Goal: Information Seeking & Learning: Compare options

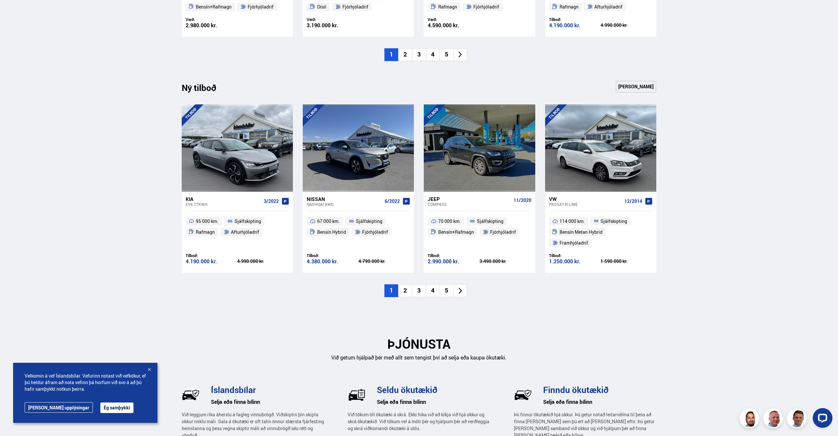
scroll to position [540, 0]
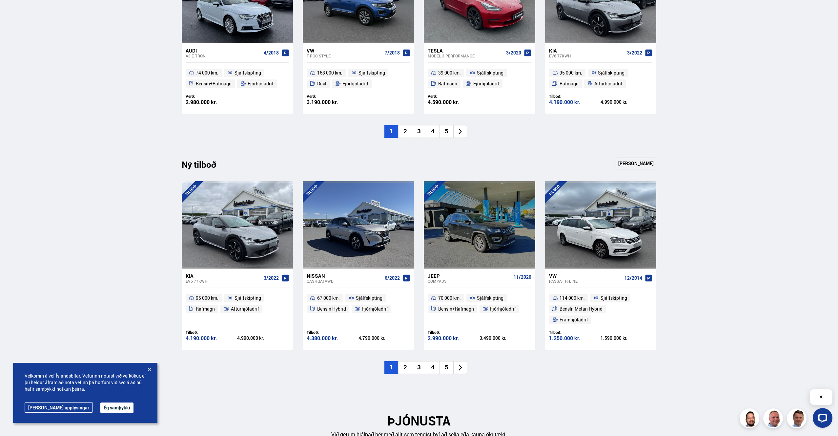
click at [405, 131] on li "2" at bounding box center [405, 131] width 14 height 13
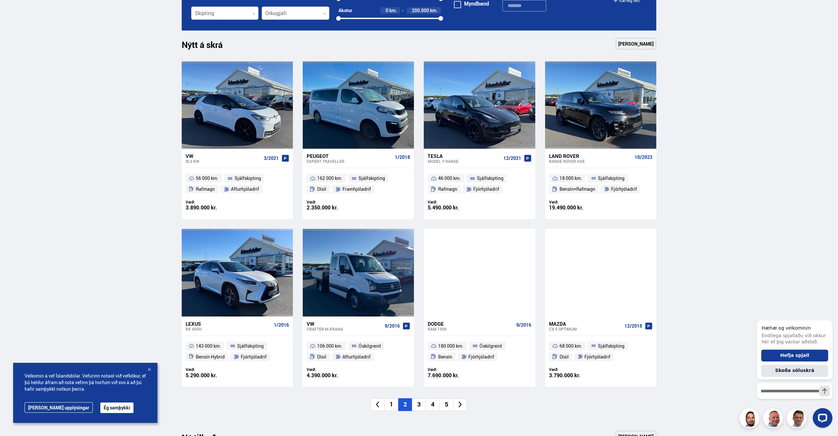
scroll to position [158, 0]
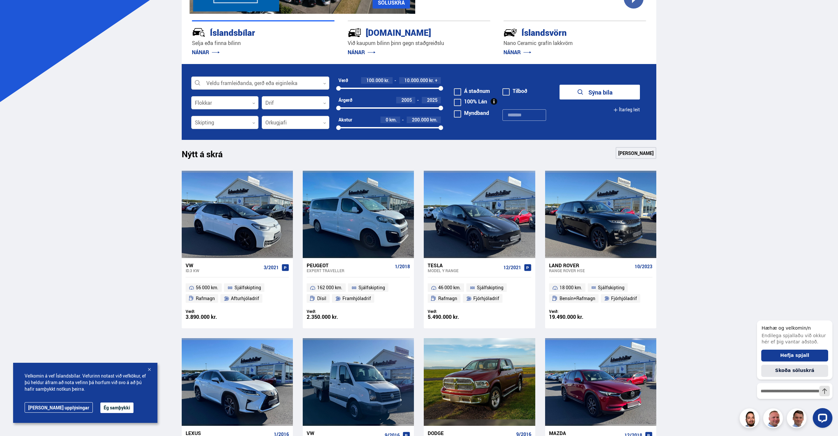
click at [245, 80] on div at bounding box center [260, 83] width 138 height 13
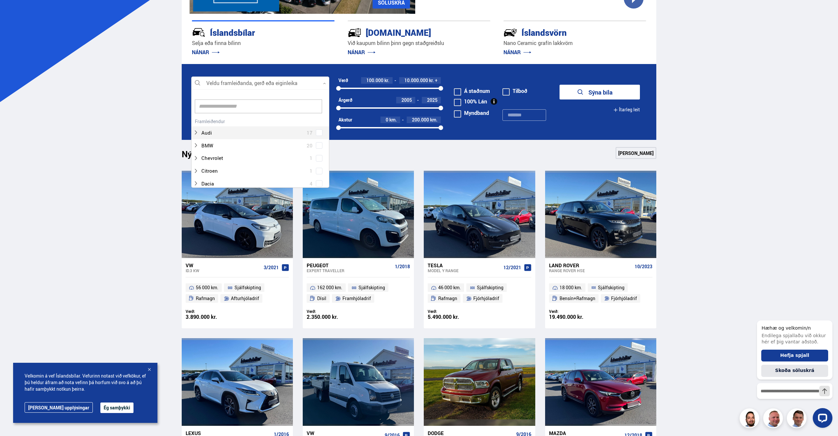
scroll to position [98, 136]
click at [216, 147] on div at bounding box center [253, 146] width 121 height 10
click at [219, 157] on div at bounding box center [266, 158] width 121 height 10
click at [318, 159] on div "BMW 20 BMW 2 series 1 BMW 3 series 2 BMW 5 series 4 BMW i7 1 BMW ix1 1 BMW RT 1…" at bounding box center [260, 215] width 137 height 127
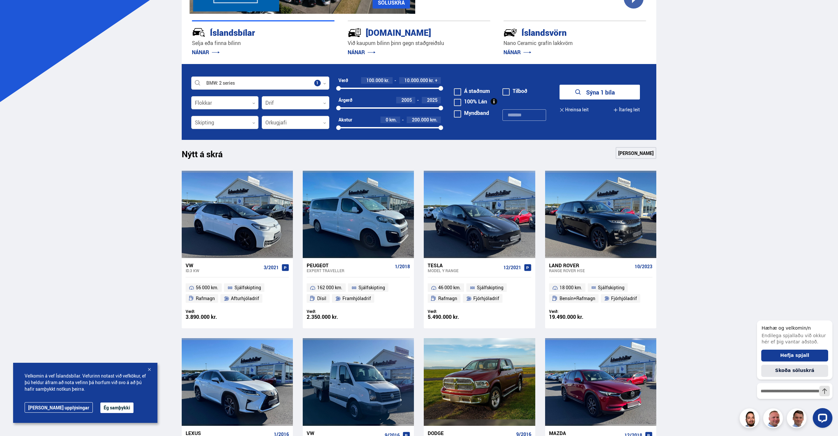
click at [640, 149] on link "[PERSON_NAME]" at bounding box center [636, 153] width 41 height 12
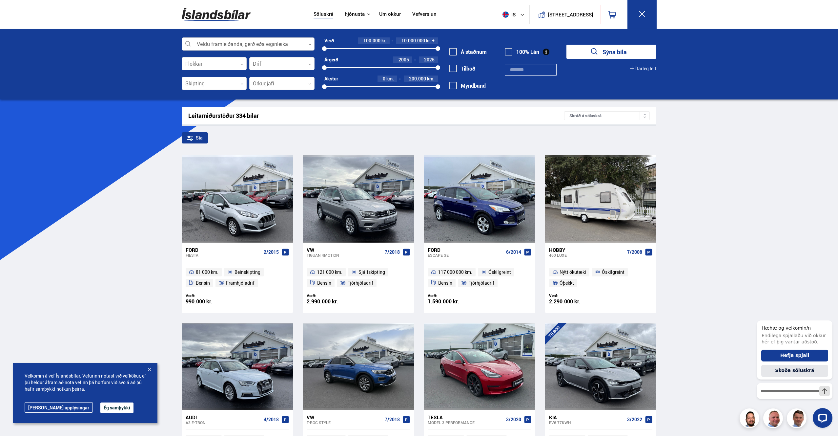
click at [226, 44] on div at bounding box center [248, 44] width 133 height 13
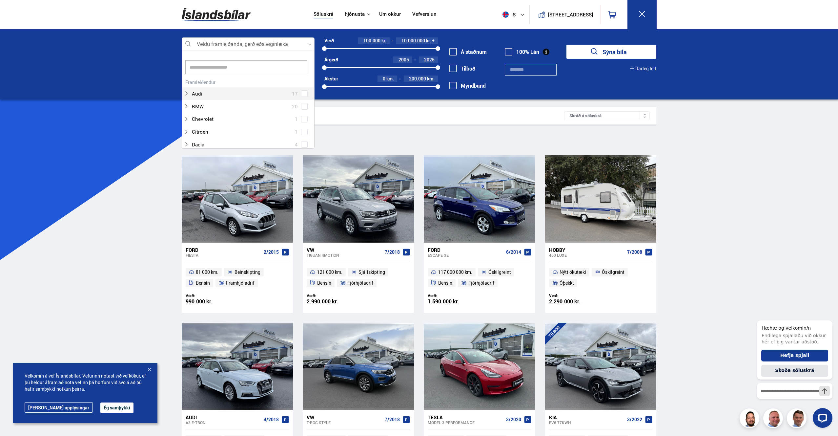
scroll to position [98, 131]
click at [197, 107] on div at bounding box center [242, 107] width 116 height 10
click at [201, 116] on div at bounding box center [255, 119] width 116 height 10
click at [301, 117] on div "BMW 20 BMW 2 series 1 BMW 3 series 2 BMW 5 series 4 BMW i7 1 BMW ix1 1 BMW RT 1…" at bounding box center [248, 163] width 132 height 127
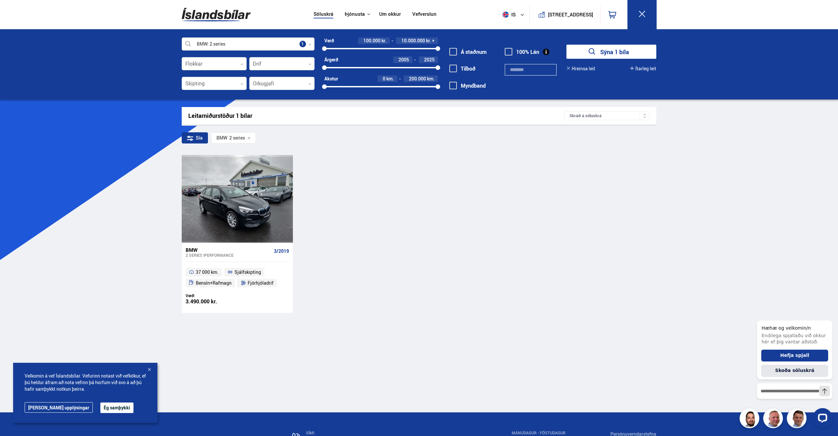
click at [235, 44] on div at bounding box center [248, 44] width 133 height 13
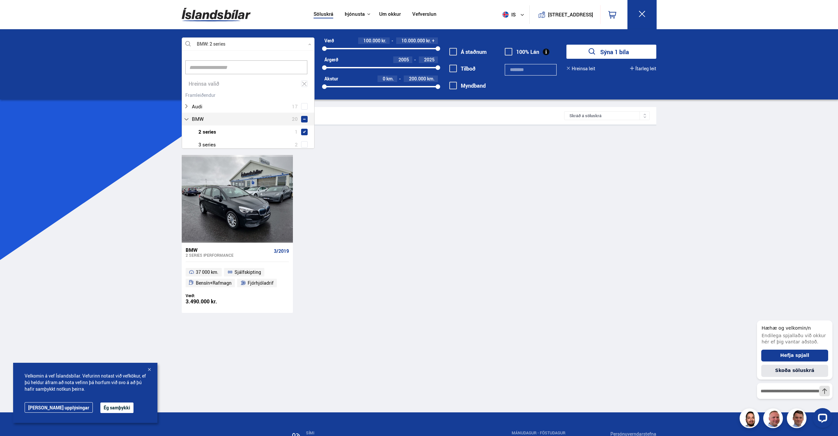
scroll to position [98, 131]
click at [250, 140] on div at bounding box center [255, 145] width 116 height 10
click at [304, 143] on span at bounding box center [304, 144] width 7 height 7
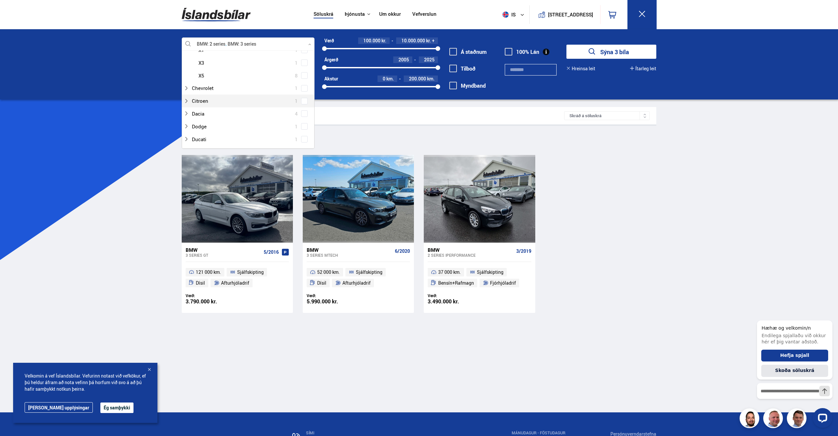
scroll to position [74, 0]
click at [253, 122] on div at bounding box center [255, 122] width 116 height 10
click at [303, 112] on span at bounding box center [304, 111] width 3 height 3
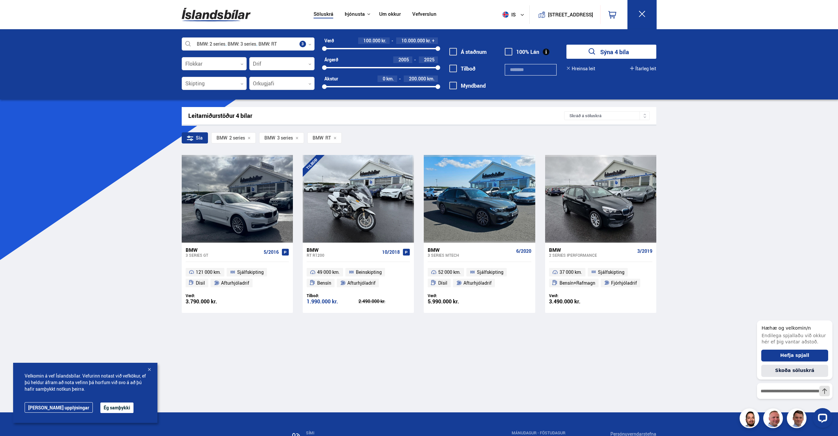
click at [139, 110] on div "Söluskrá Þjónusta Íslandsbílar [DOMAIN_NAME] Íslandsvörn Leiðbeiningar Um okkur…" at bounding box center [419, 263] width 838 height 526
